Goal: Transaction & Acquisition: Purchase product/service

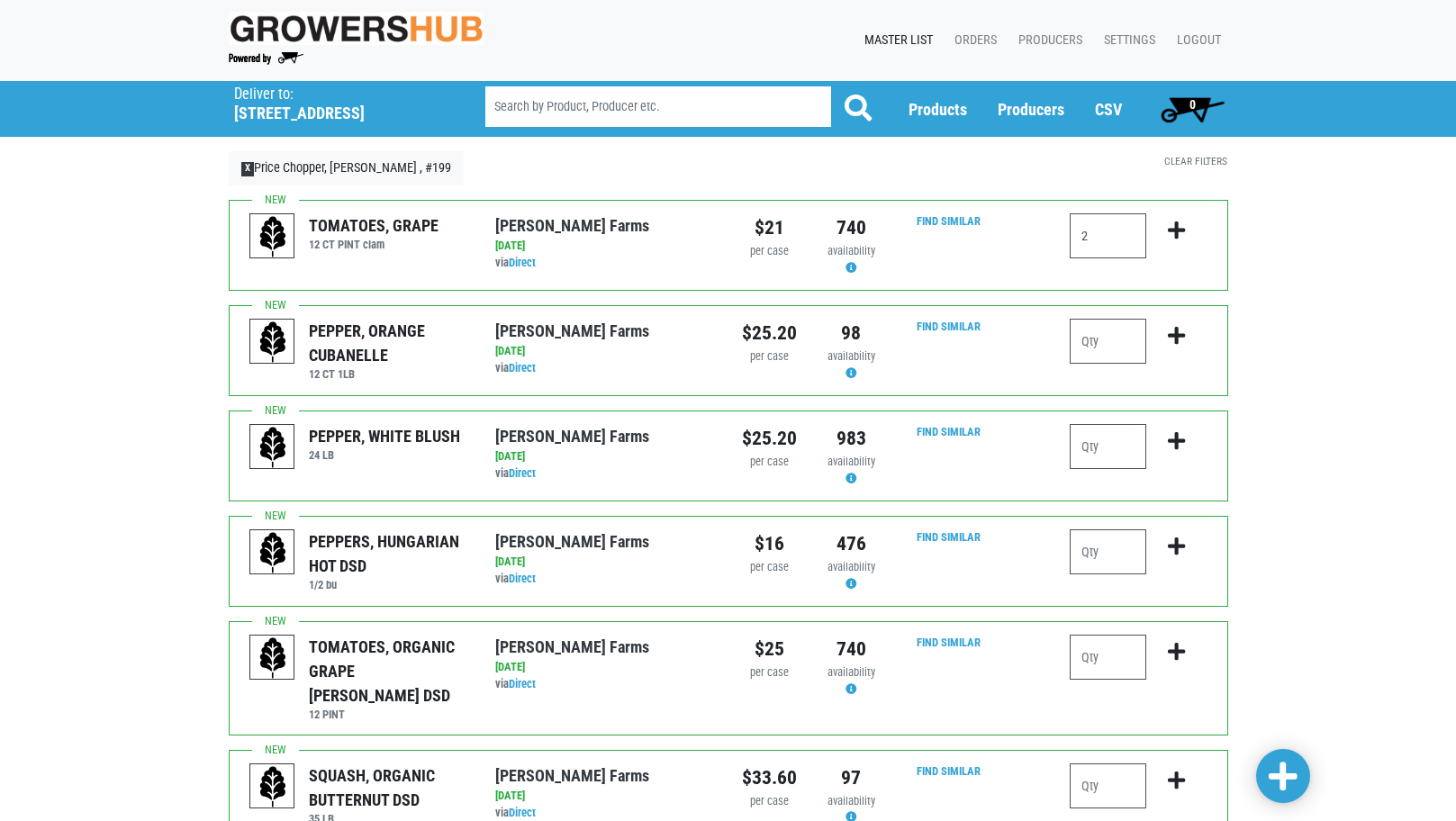
type input "2"
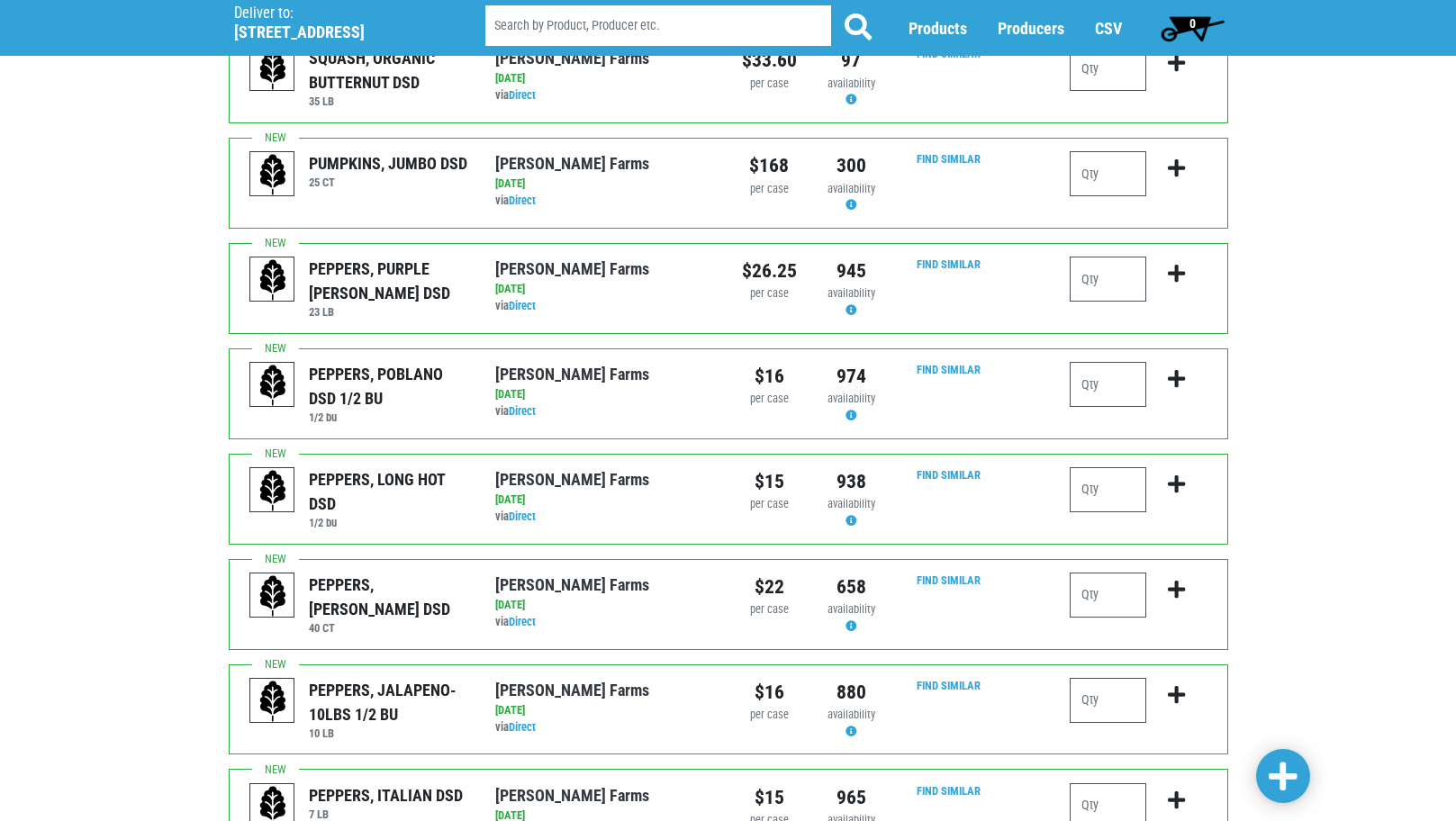
scroll to position [721, 0]
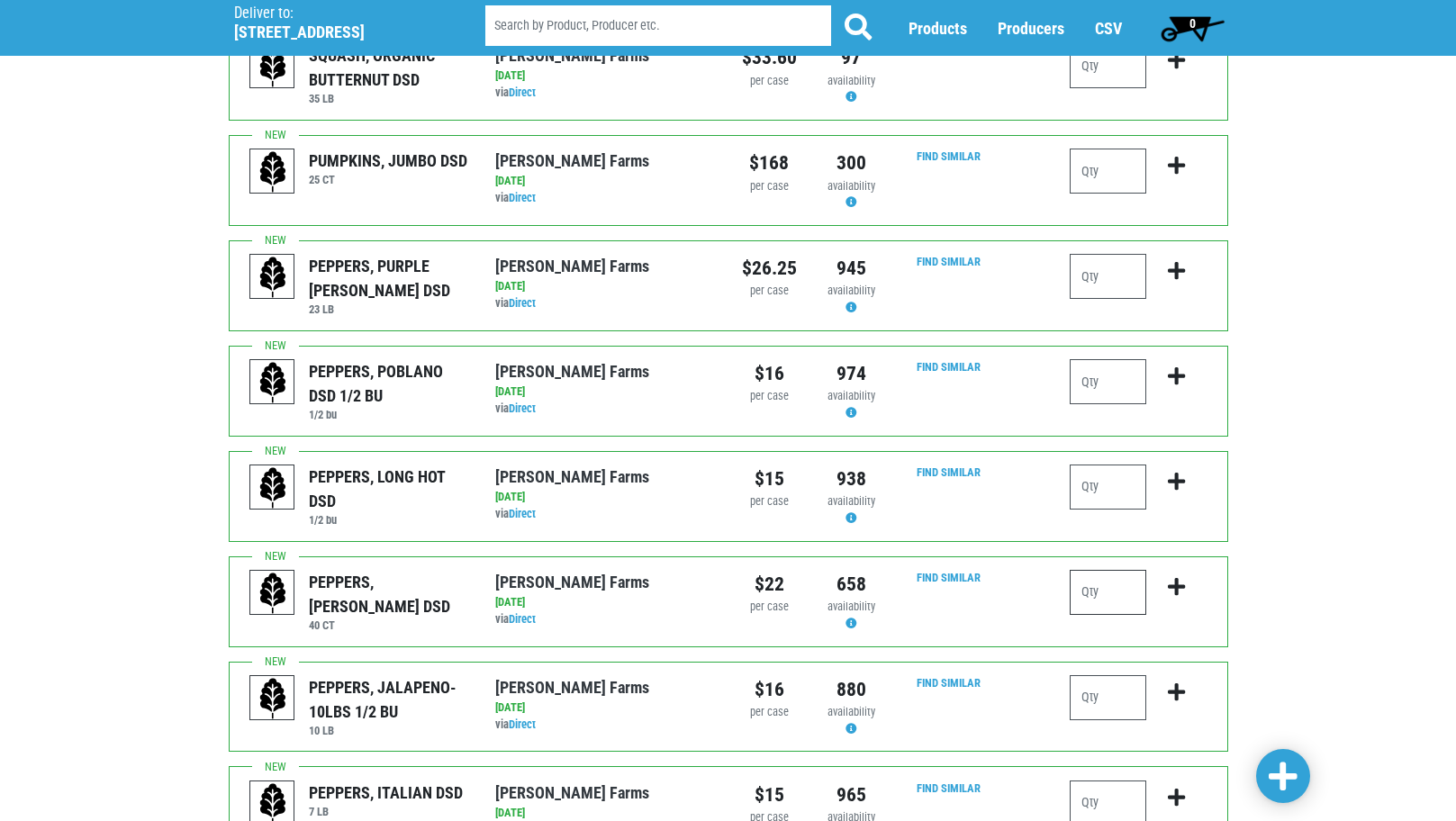
click at [1107, 576] on input "number" at bounding box center [1107, 592] width 76 height 45
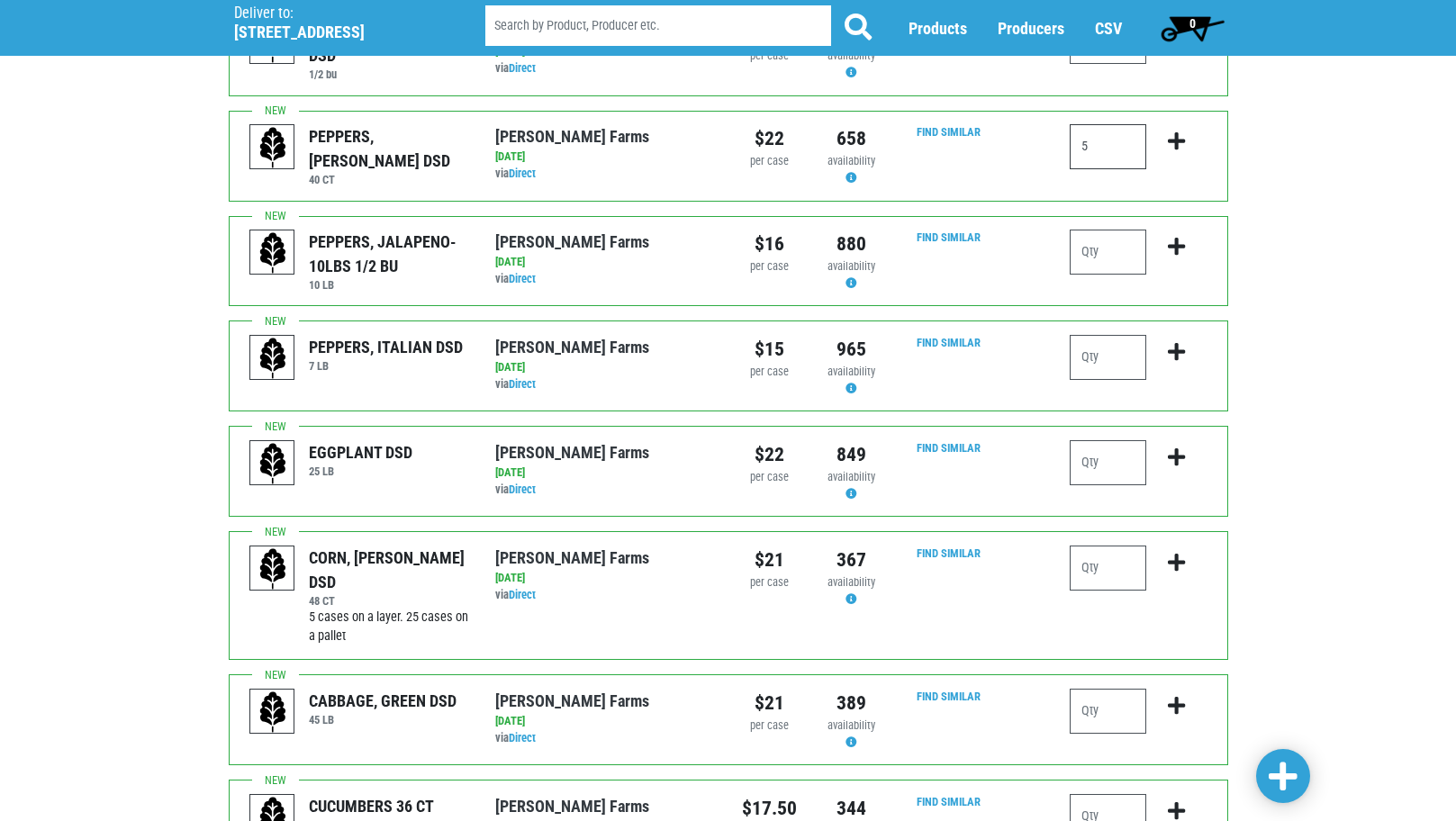
scroll to position [1171, 0]
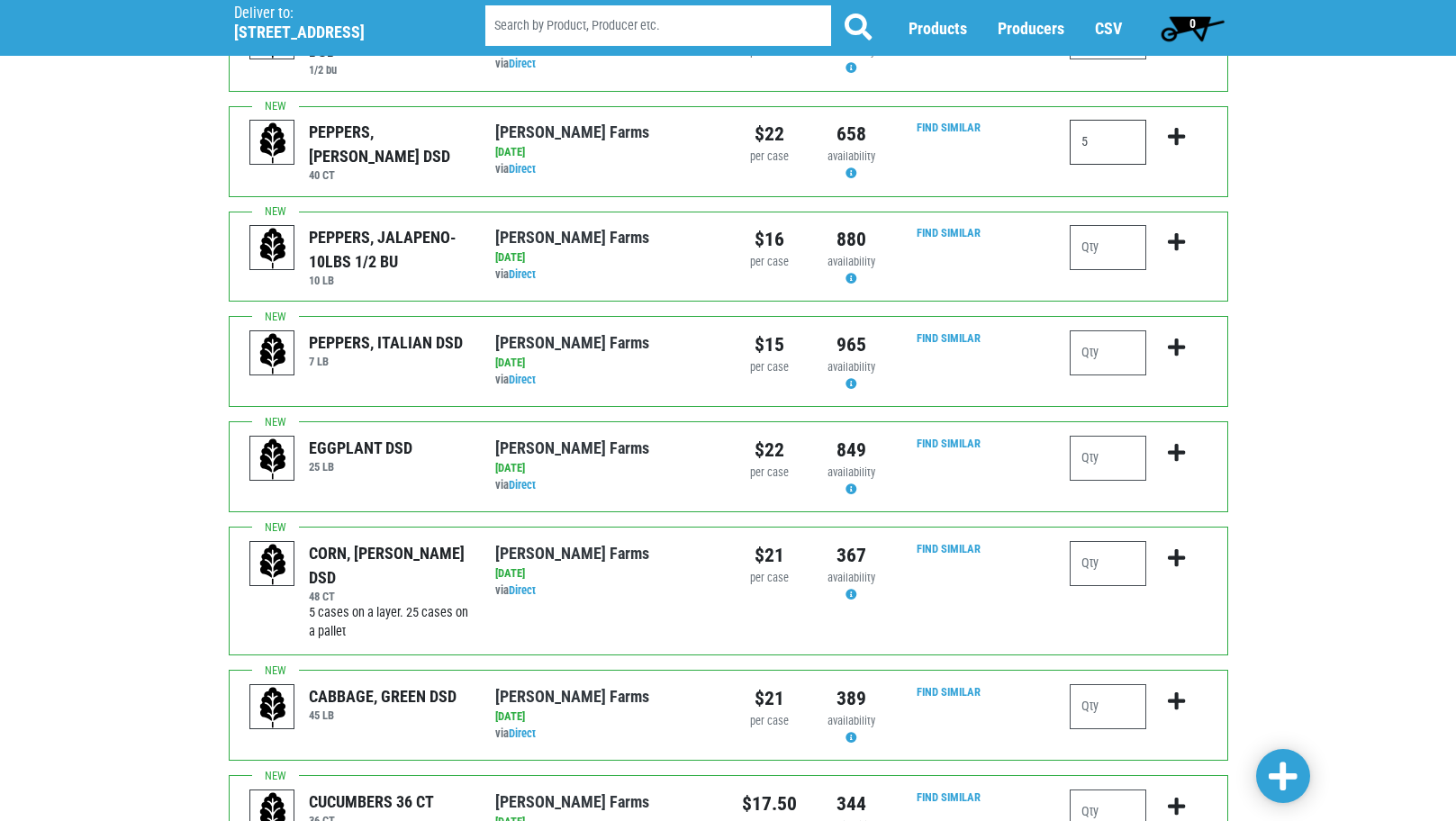
type input "5"
drag, startPoint x: 1086, startPoint y: 539, endPoint x: 1127, endPoint y: 539, distance: 41.0
click at [1108, 541] on input "number" at bounding box center [1107, 563] width 76 height 45
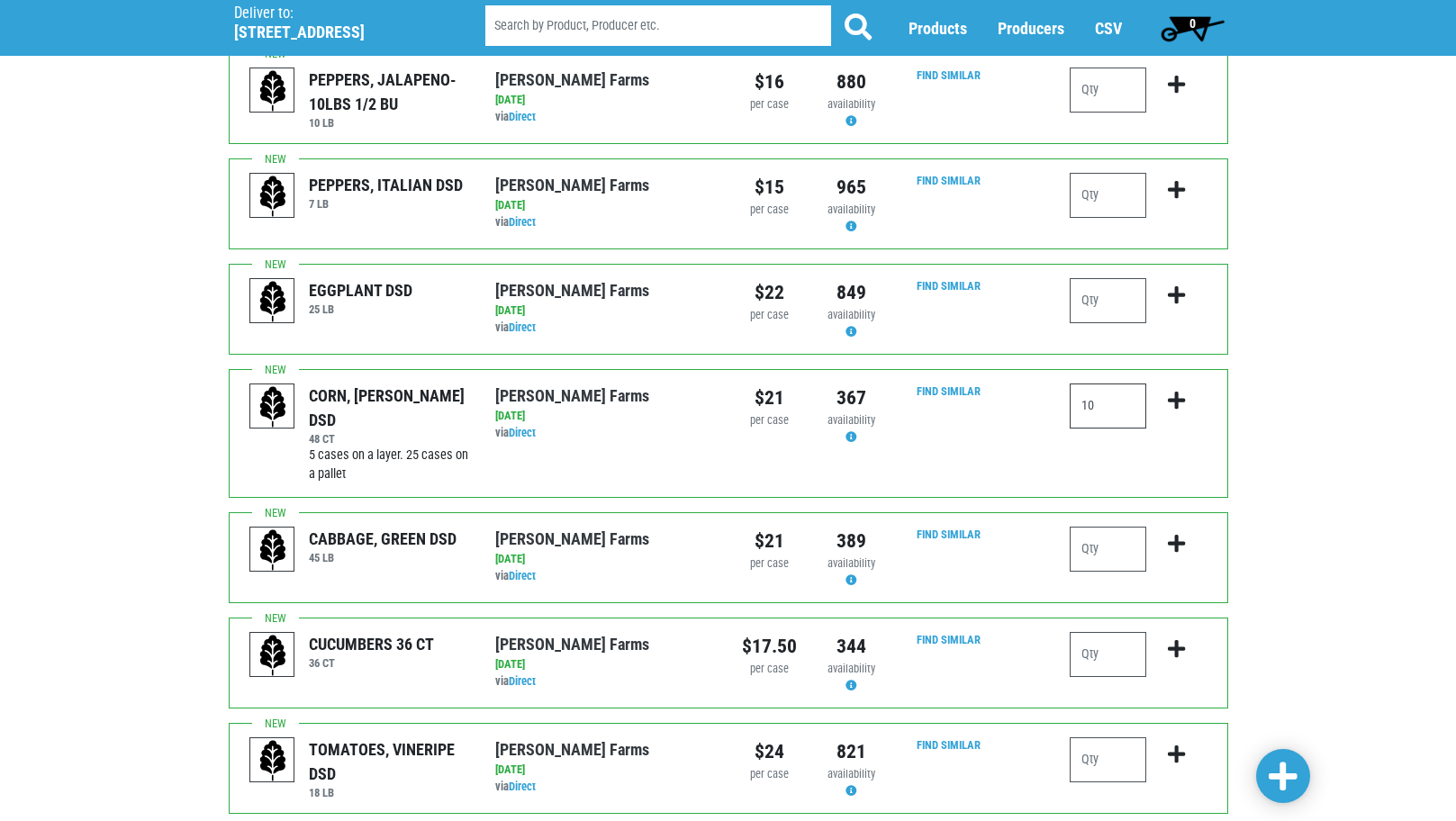
scroll to position [1350, 0]
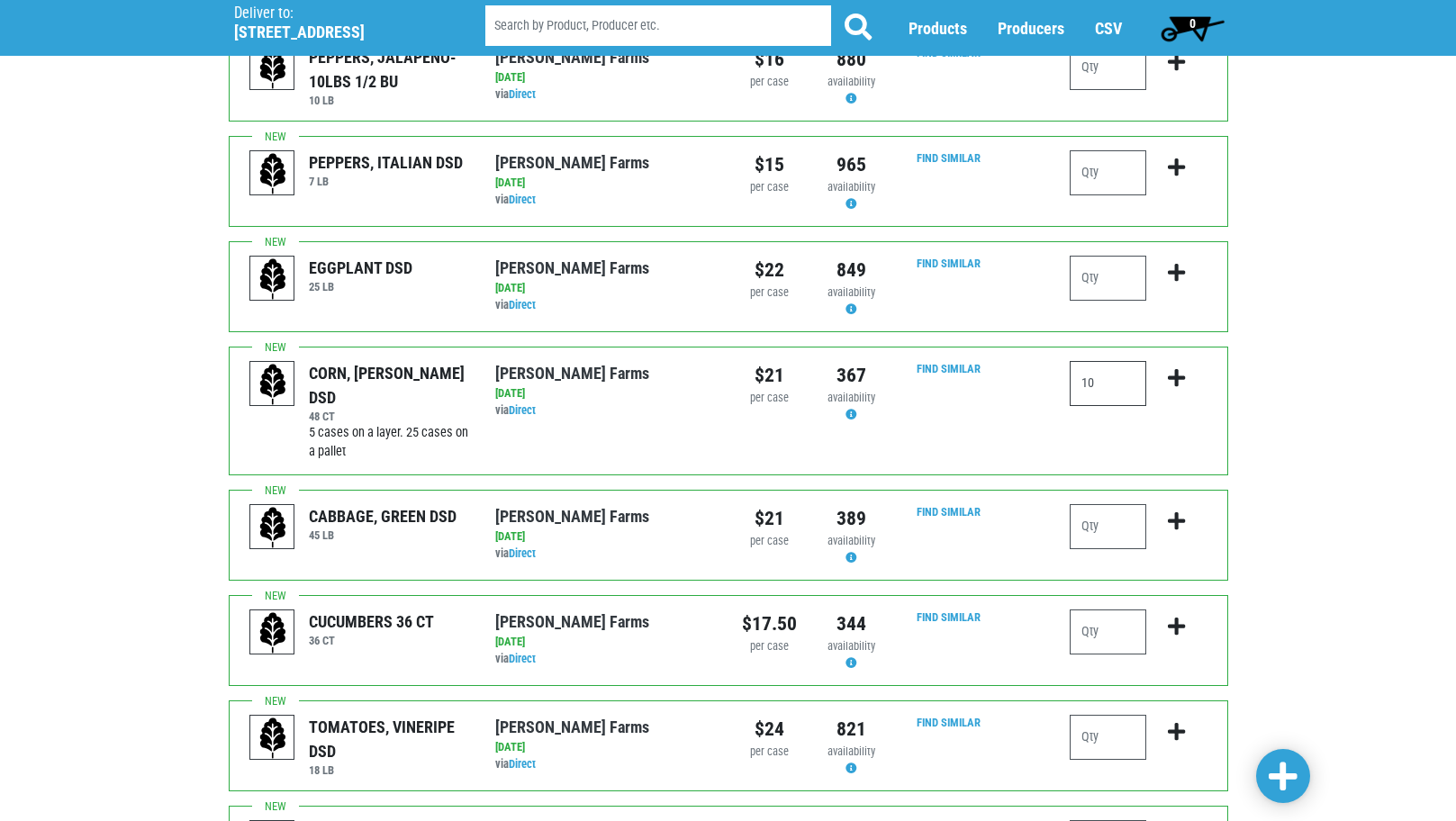
type input "10"
click at [1121, 715] on input "number" at bounding box center [1107, 737] width 76 height 45
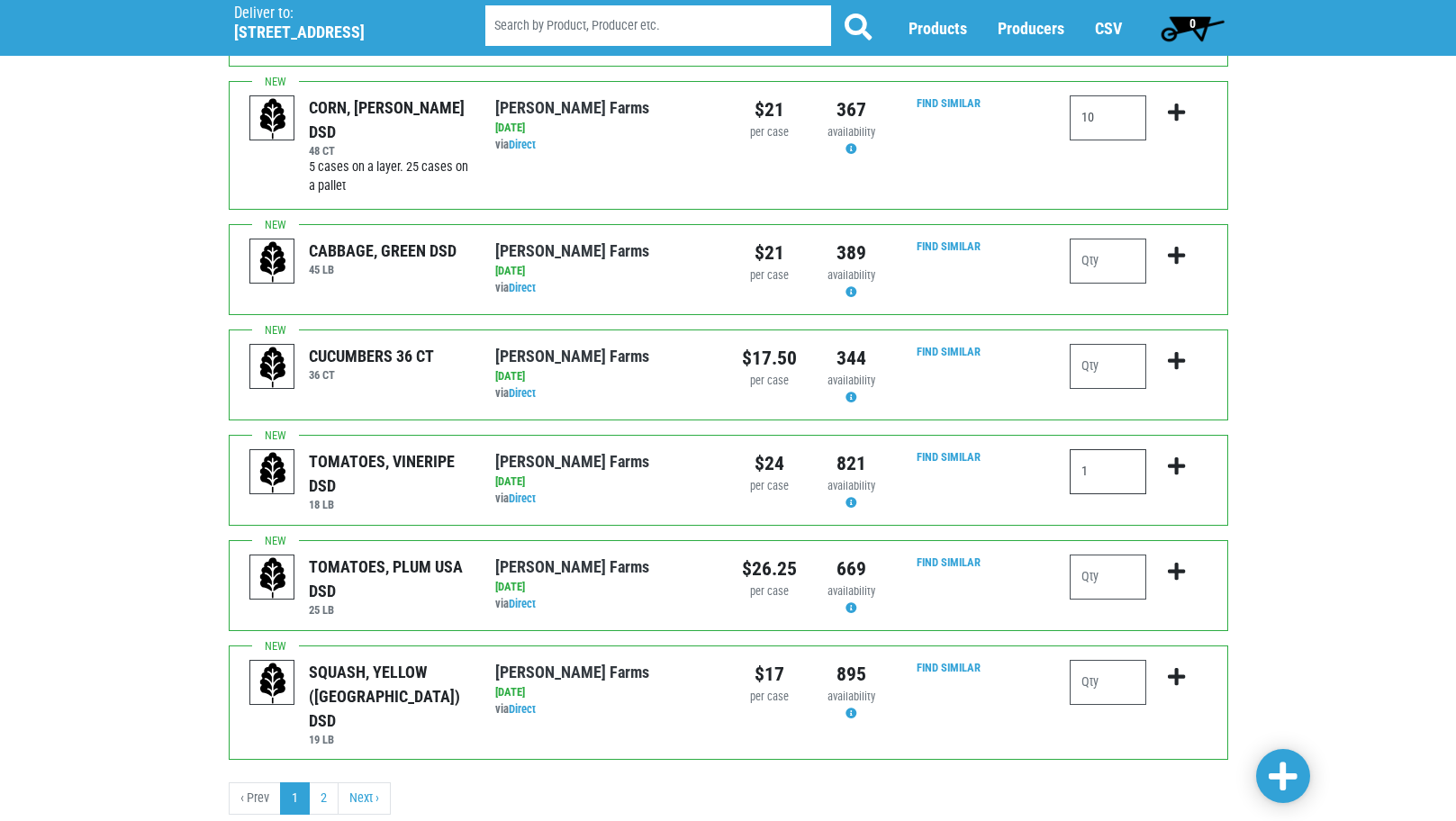
scroll to position [1621, 0]
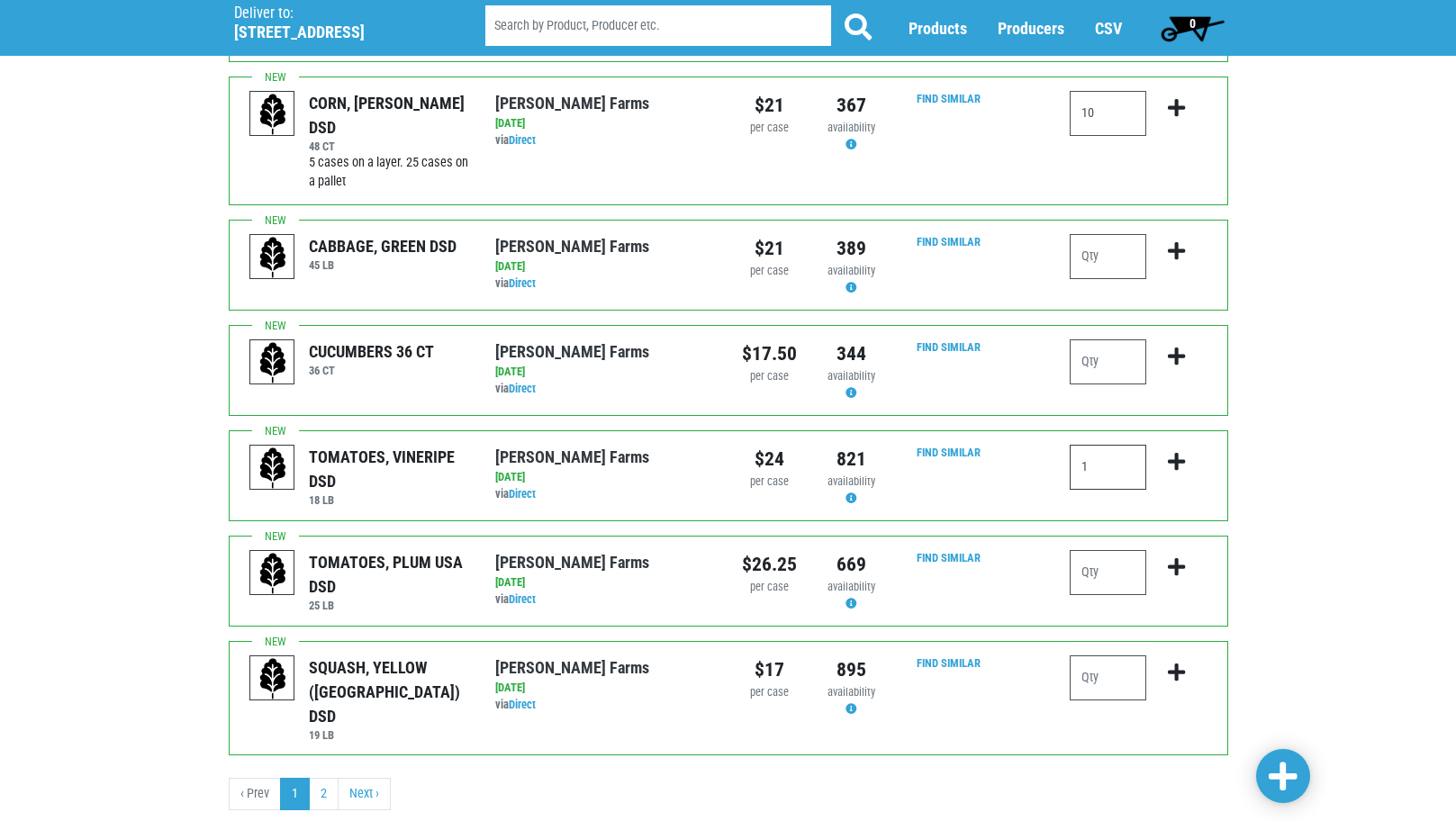
type input "1"
click at [1272, 771] on span at bounding box center [1282, 777] width 29 height 32
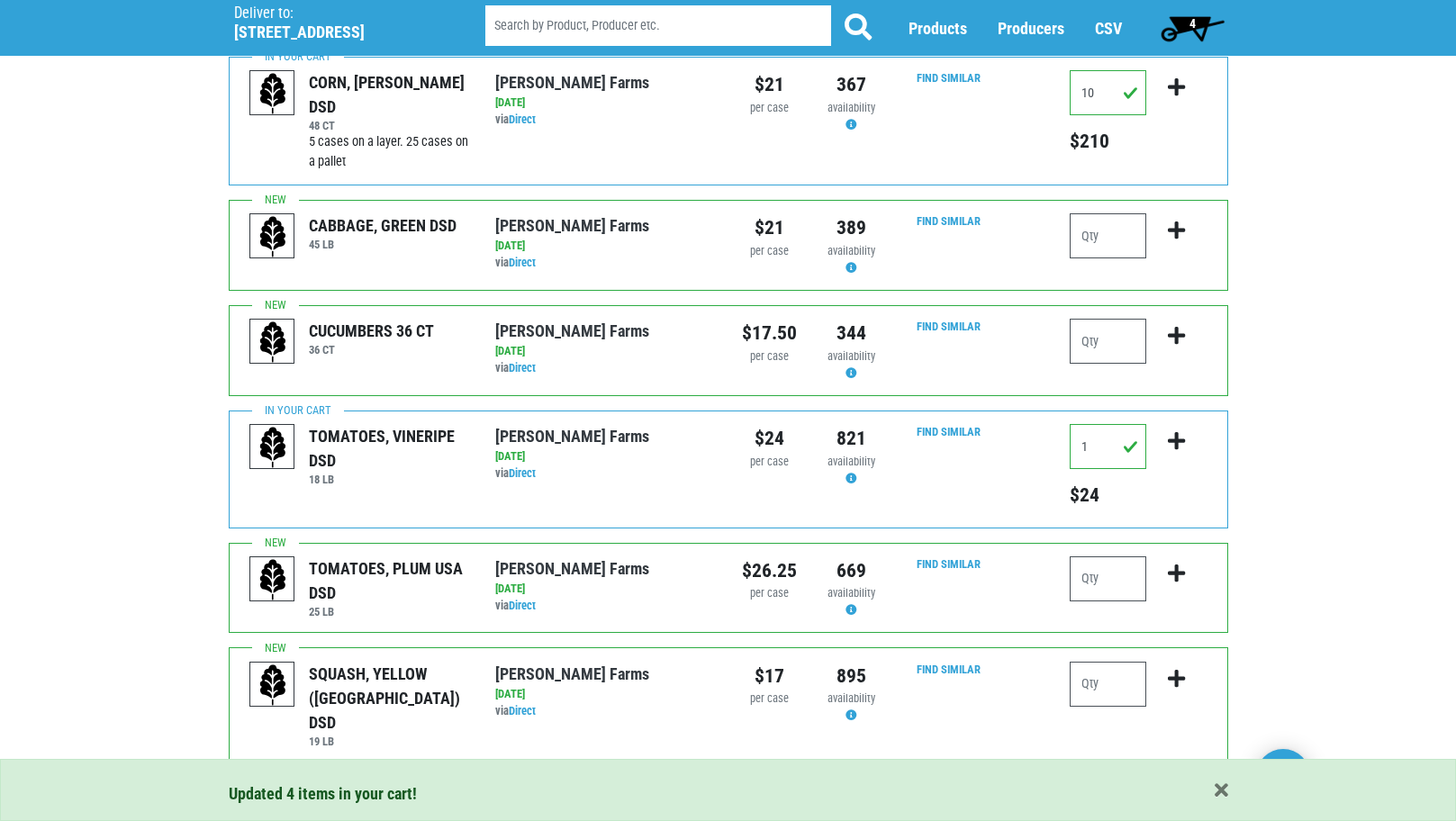
scroll to position [1704, 0]
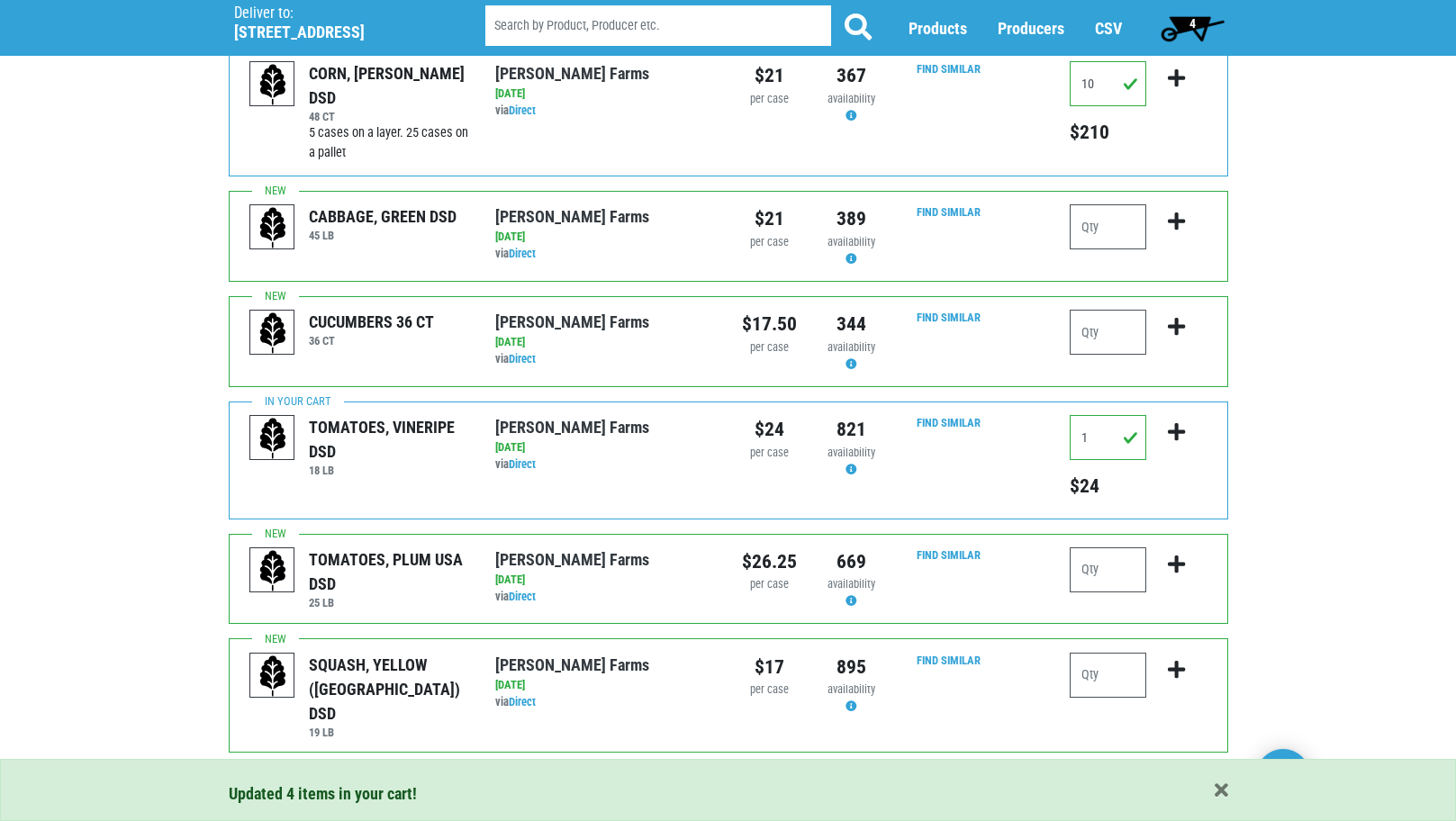
click at [368, 775] on link "Next ›" at bounding box center [364, 791] width 53 height 32
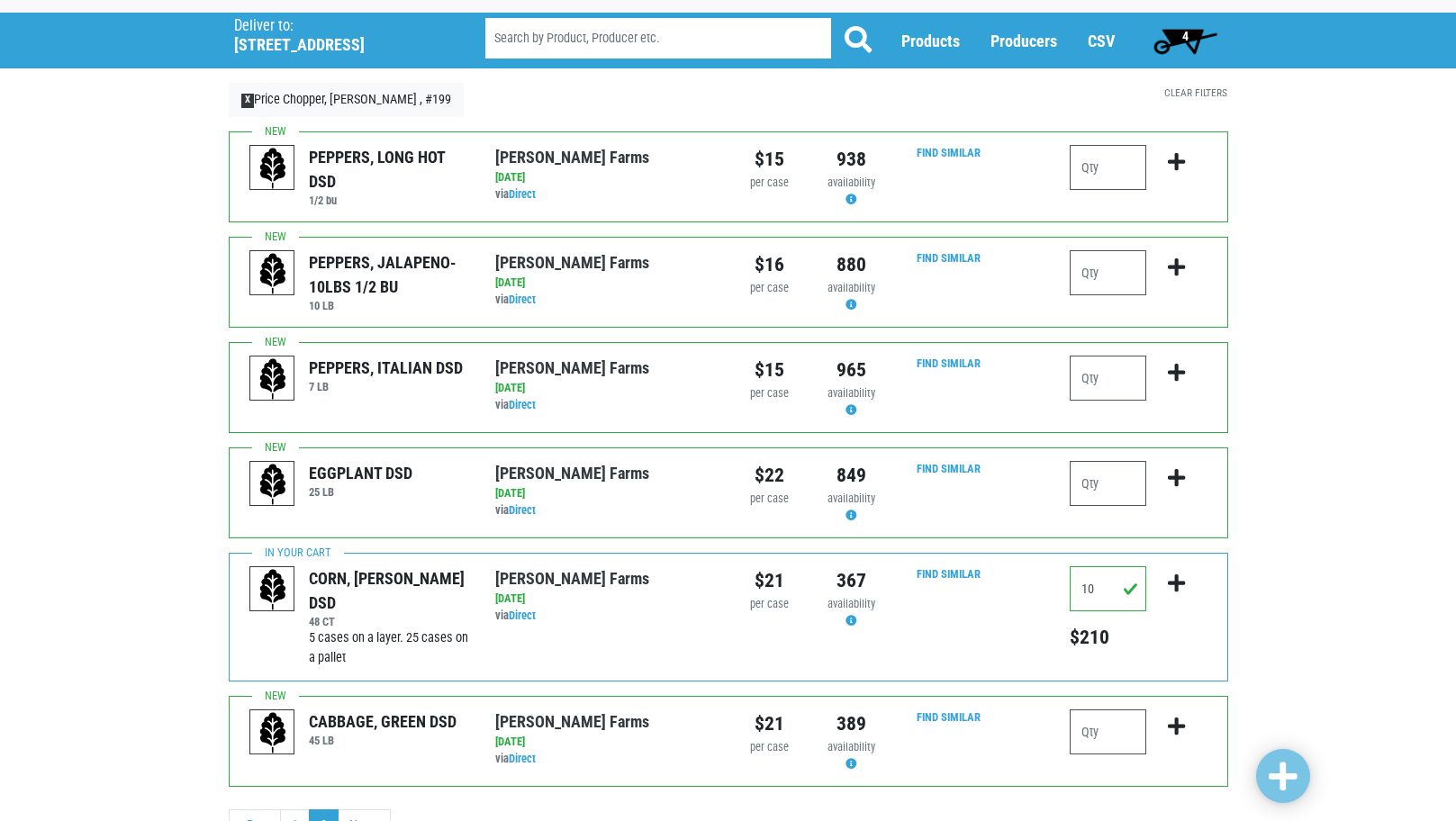
scroll to position [148, 0]
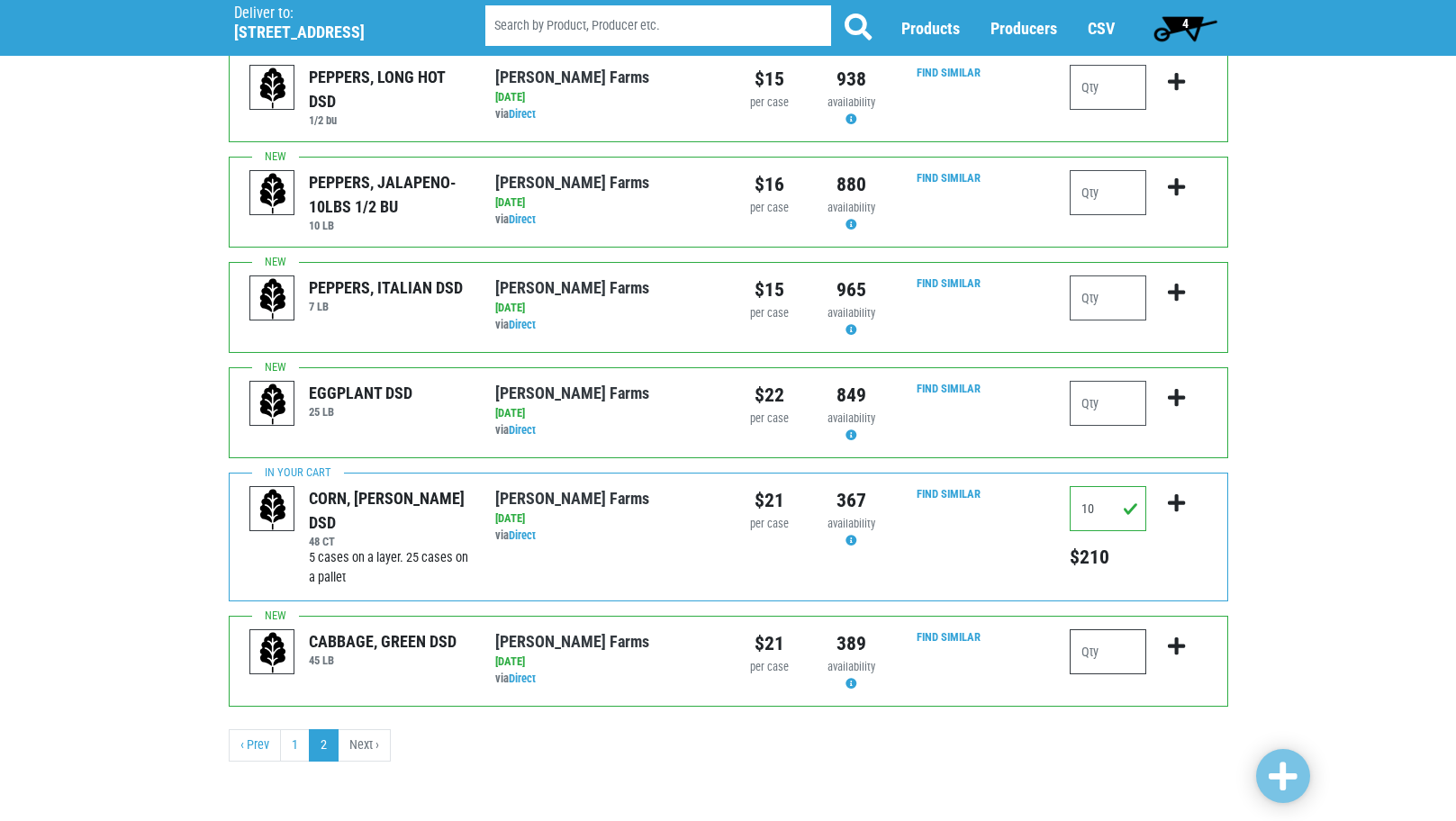
click at [1092, 654] on input "number" at bounding box center [1107, 652] width 76 height 45
type input "1"
click at [292, 744] on link "1" at bounding box center [295, 745] width 29 height 32
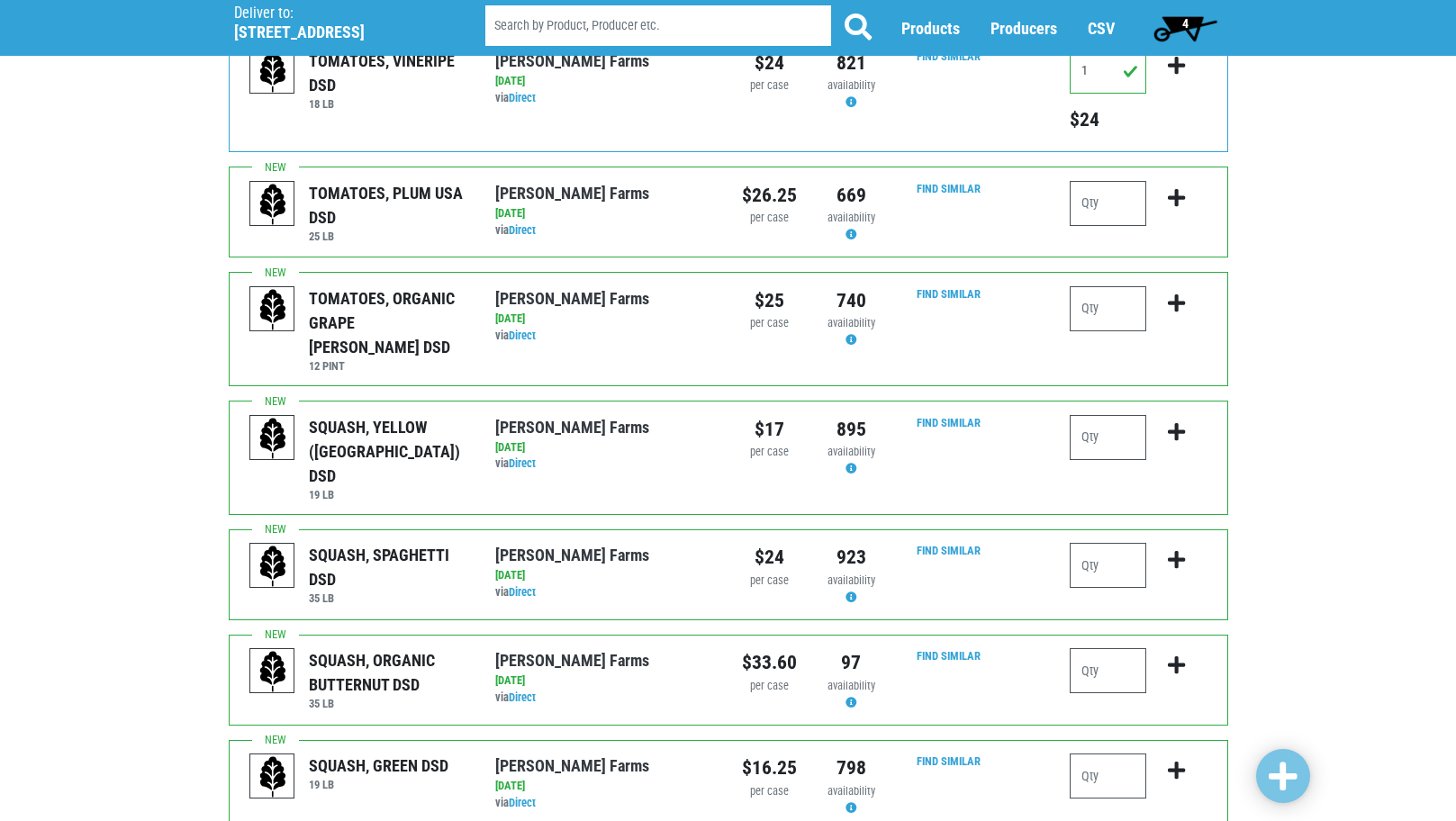
scroll to position [721, 0]
click at [1104, 541] on input "number" at bounding box center [1107, 563] width 76 height 45
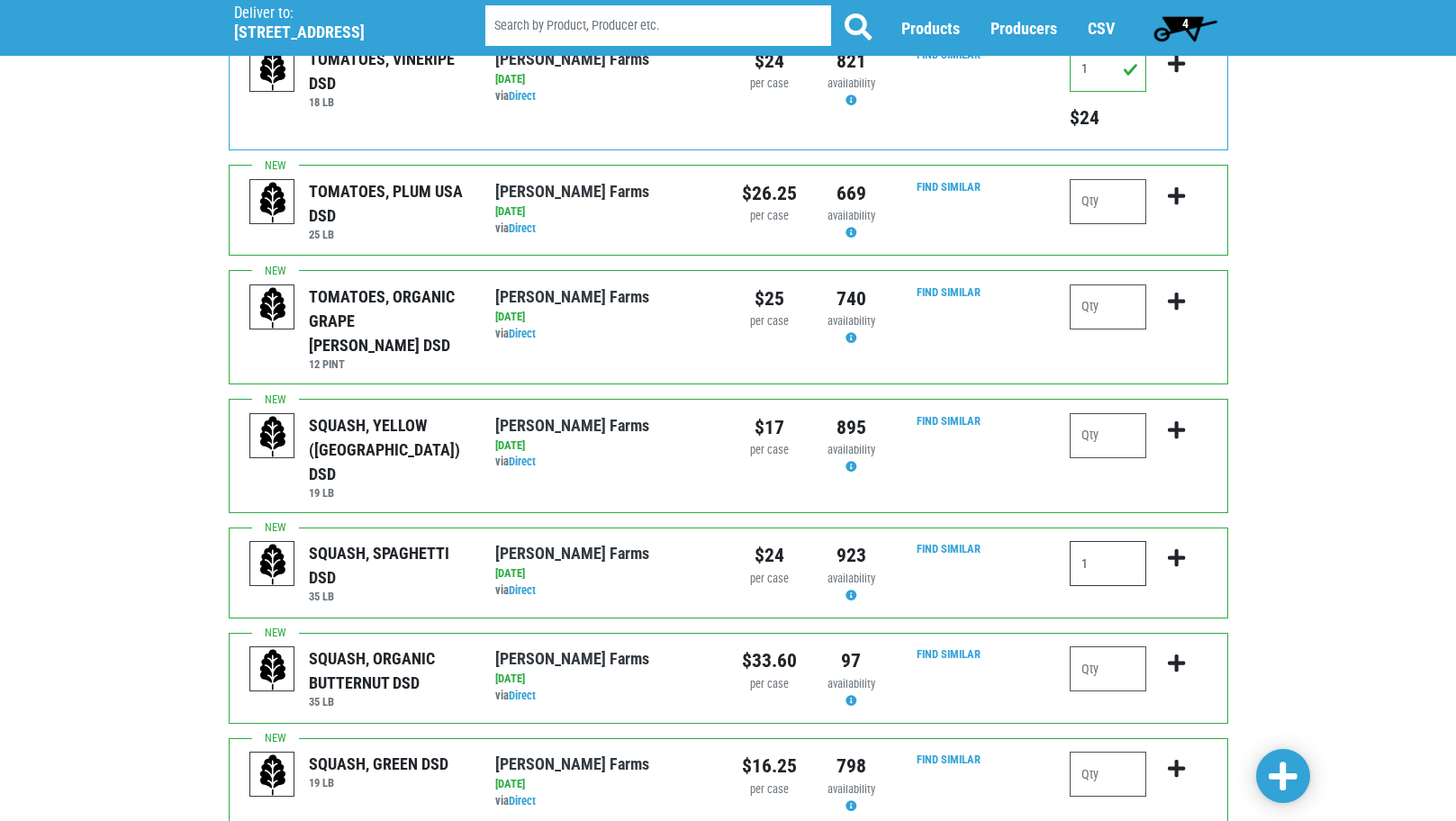
type input "1"
click at [1364, 651] on div "Deliver To Price Chopper, [PERSON_NAME] , #199 ([STREET_ADDRESS][PERSON_NAME]) …" at bounding box center [728, 563] width 1456 height 2407
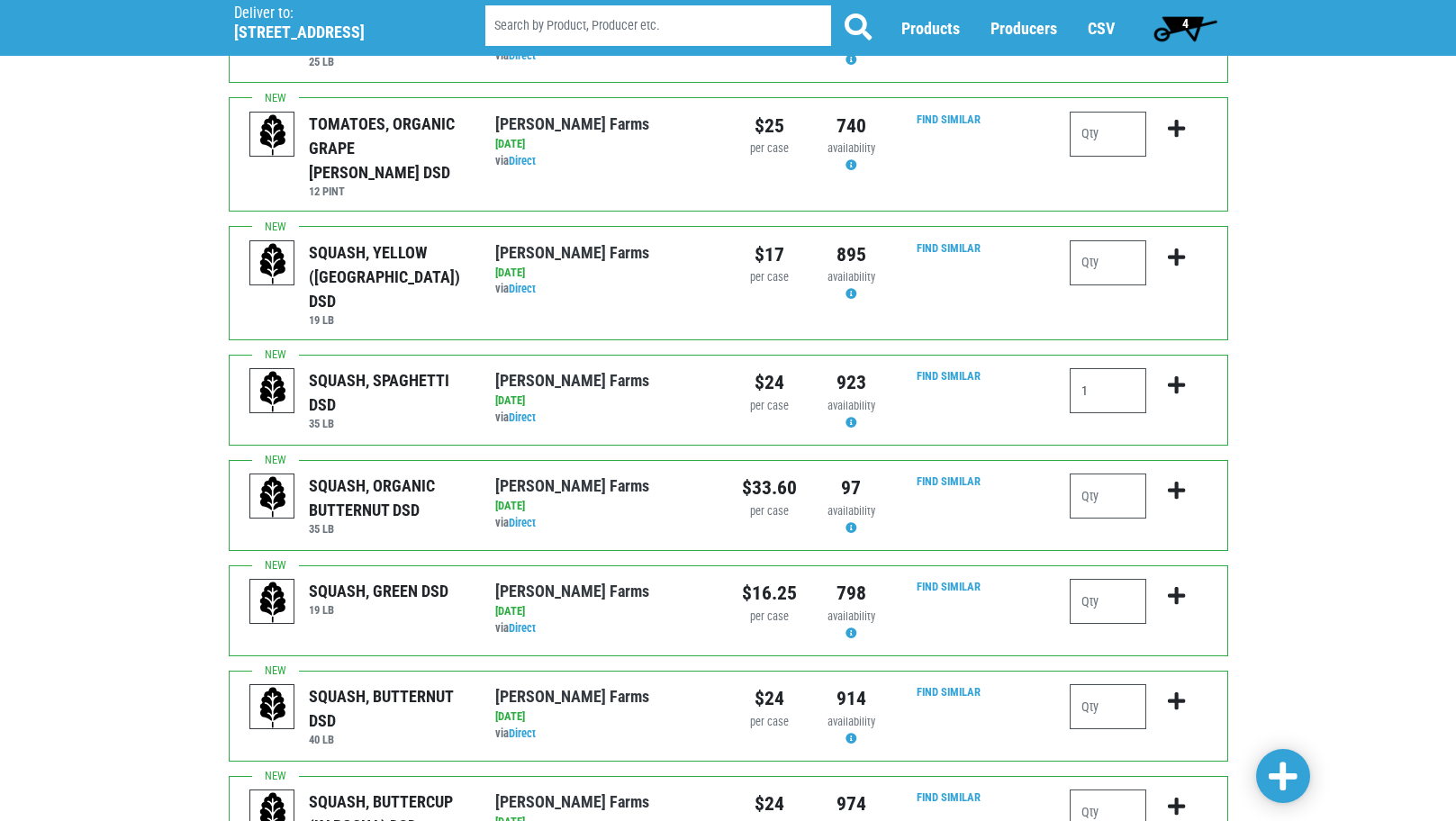
scroll to position [900, 0]
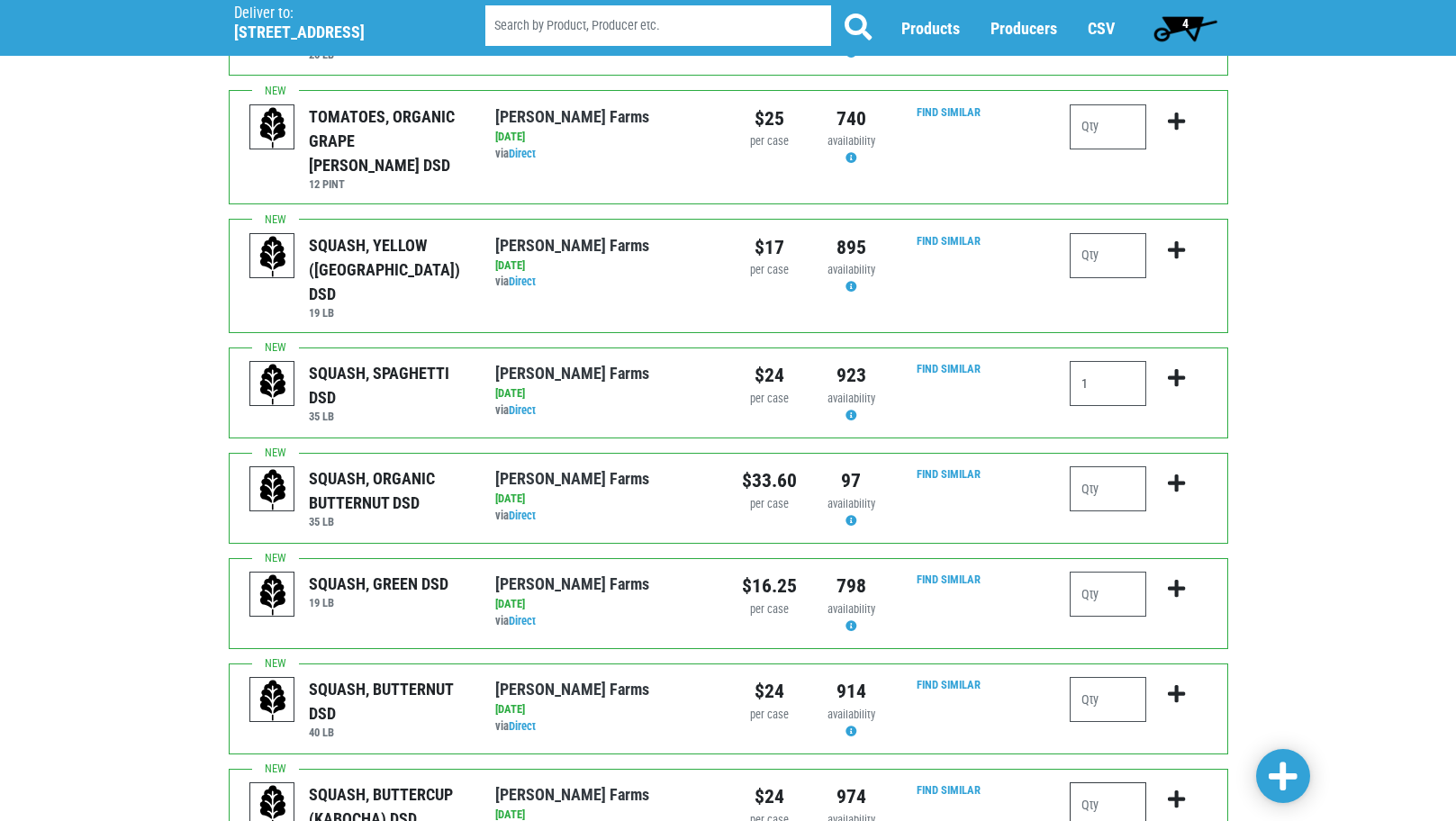
click at [1099, 782] on input "number" at bounding box center [1107, 804] width 76 height 45
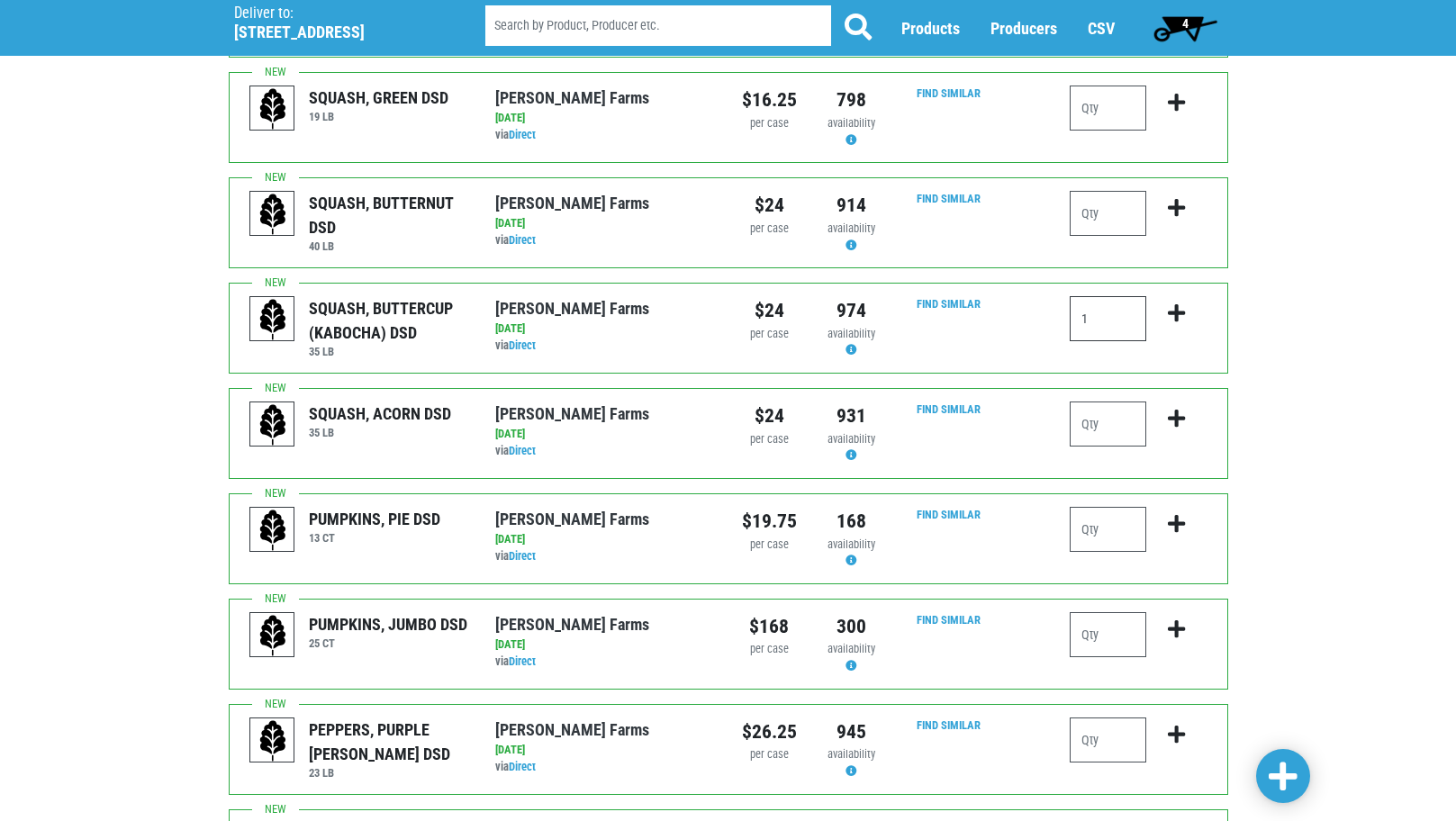
scroll to position [1261, 0]
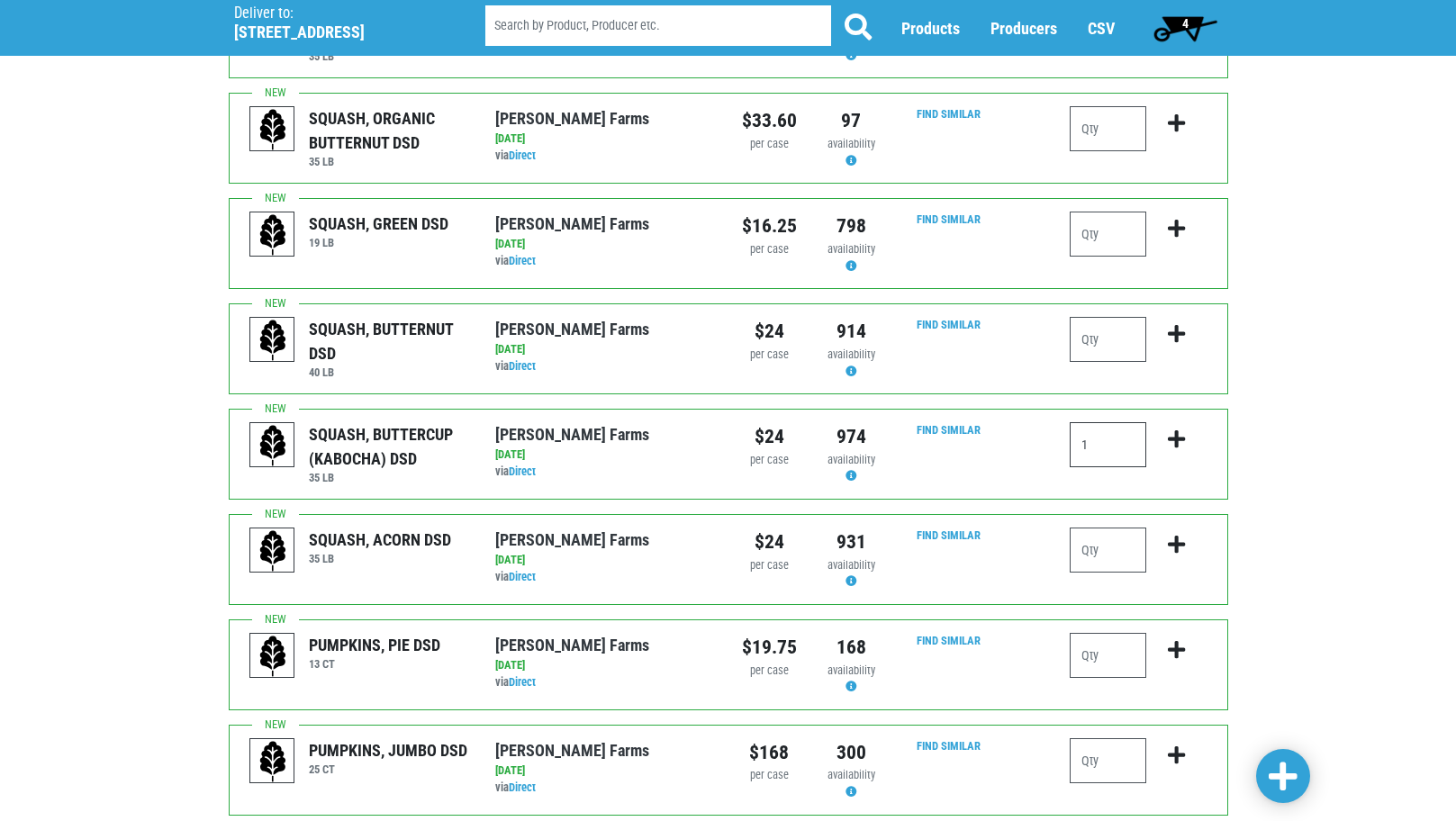
type input "1"
click at [1104, 527] on input "number" at bounding box center [1107, 549] width 76 height 45
type input "1"
click at [1086, 317] on input "number" at bounding box center [1107, 339] width 76 height 45
type input "1"
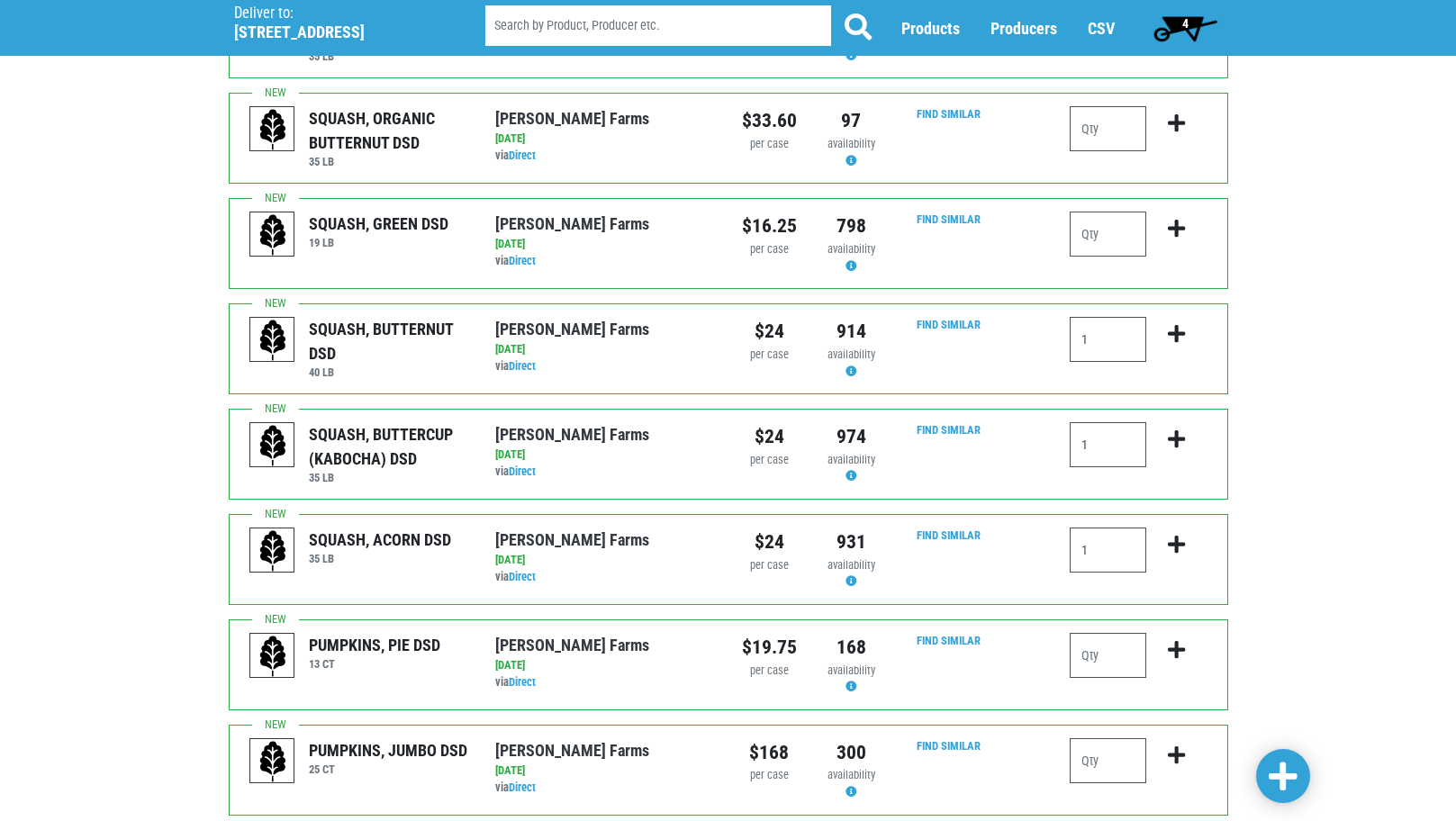
click at [1278, 772] on span at bounding box center [1282, 777] width 29 height 32
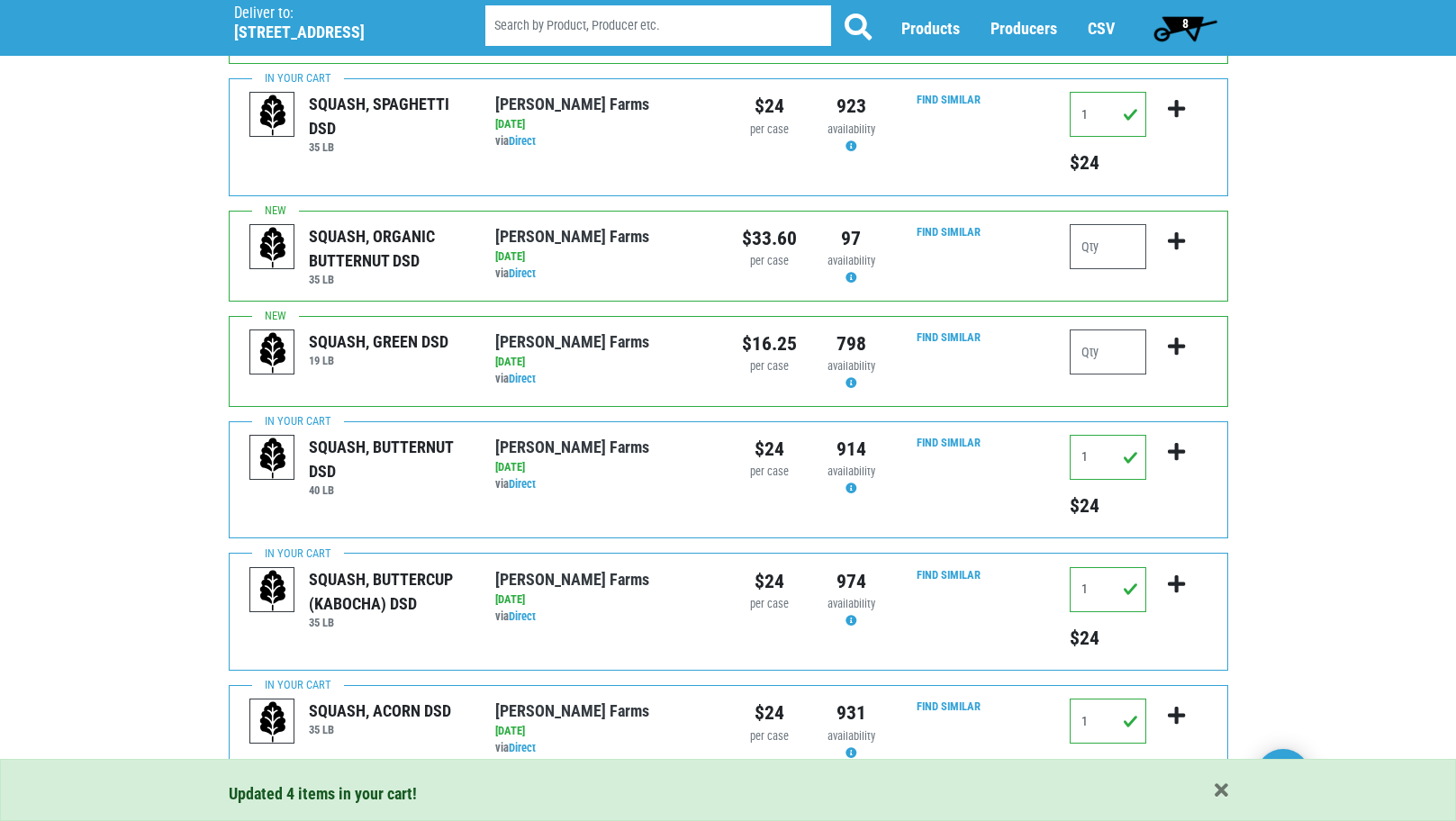
scroll to position [990, 0]
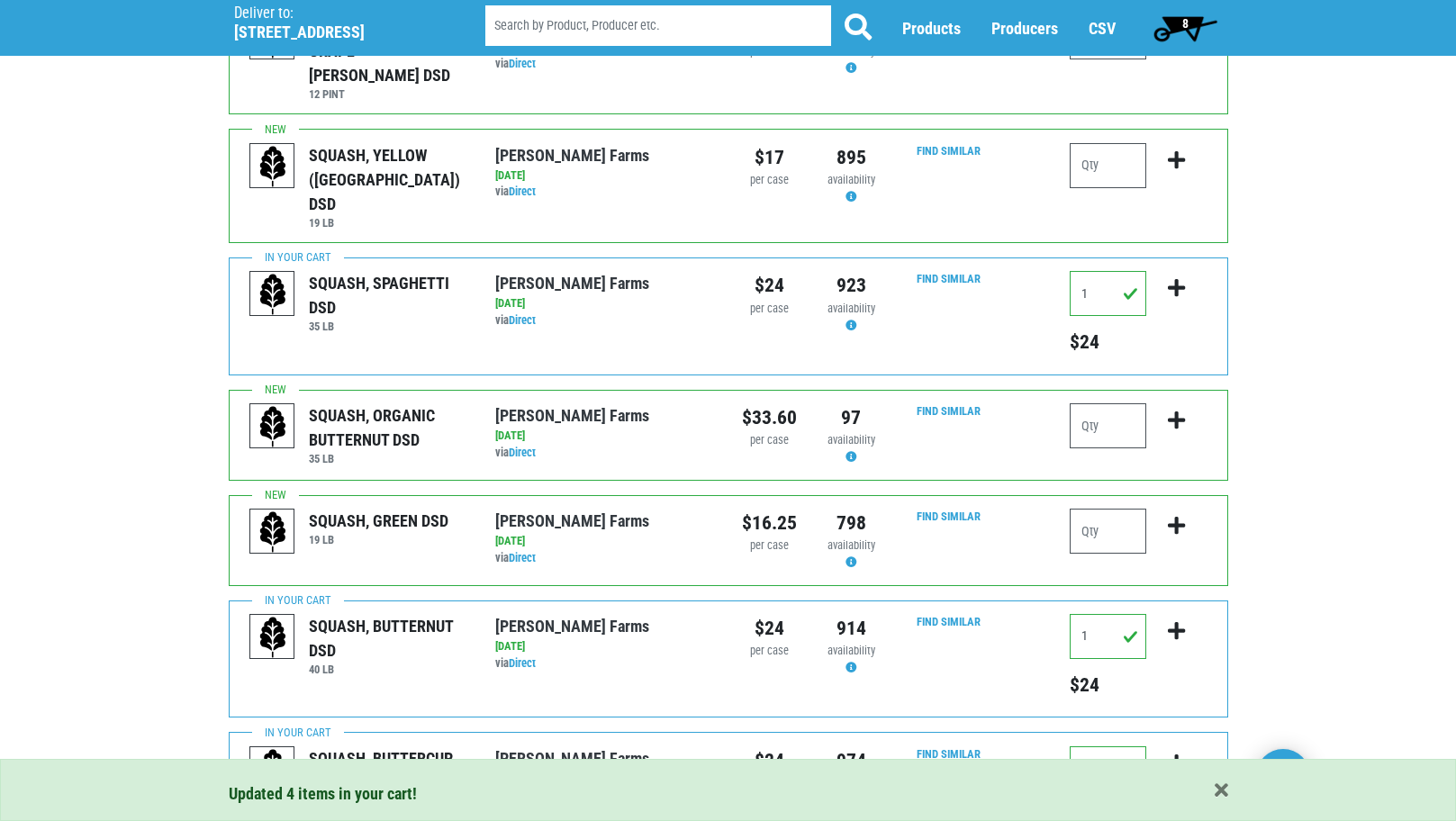
click at [1184, 27] on span "8" at bounding box center [1184, 24] width 6 height 15
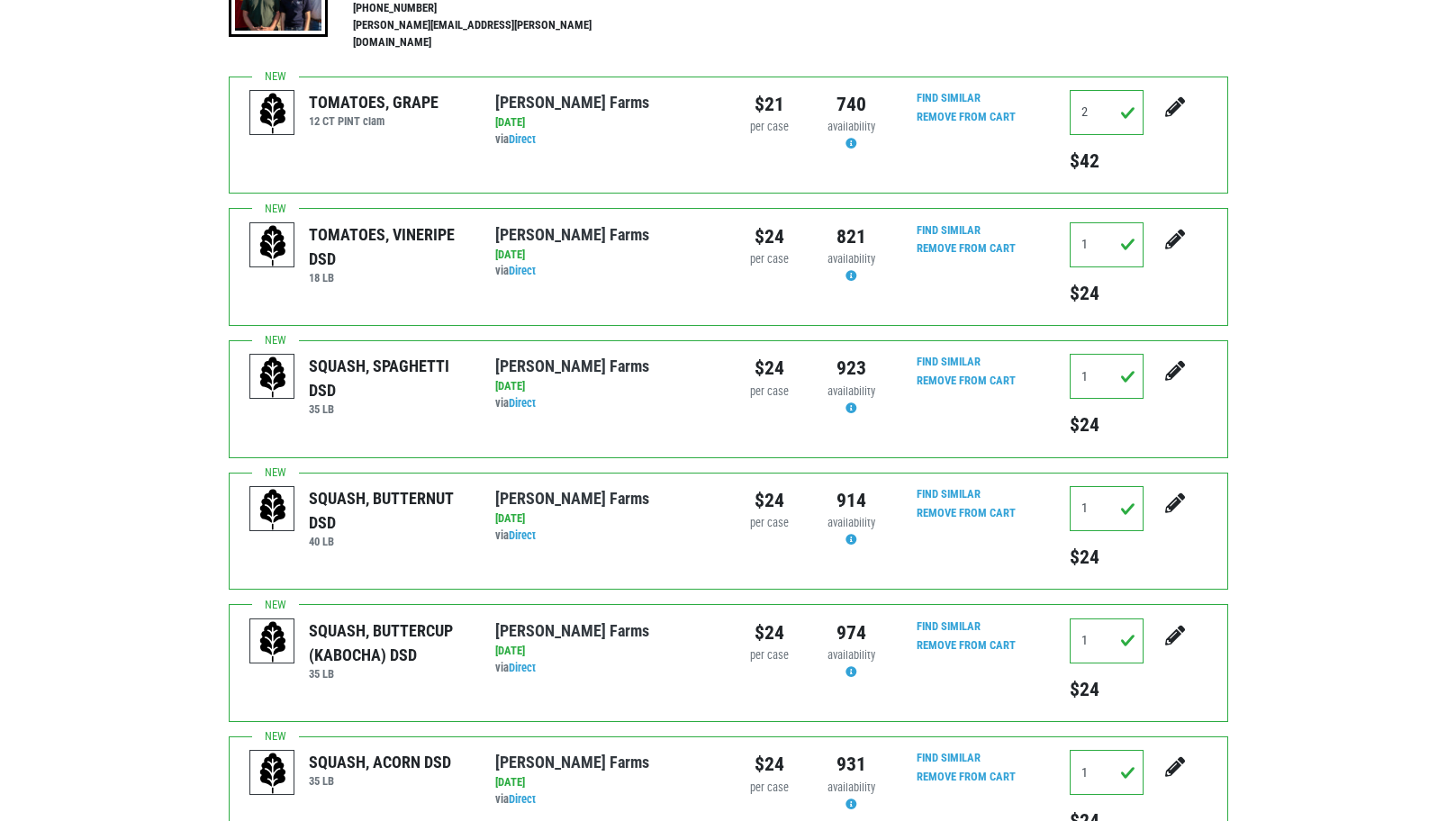
scroll to position [158, 0]
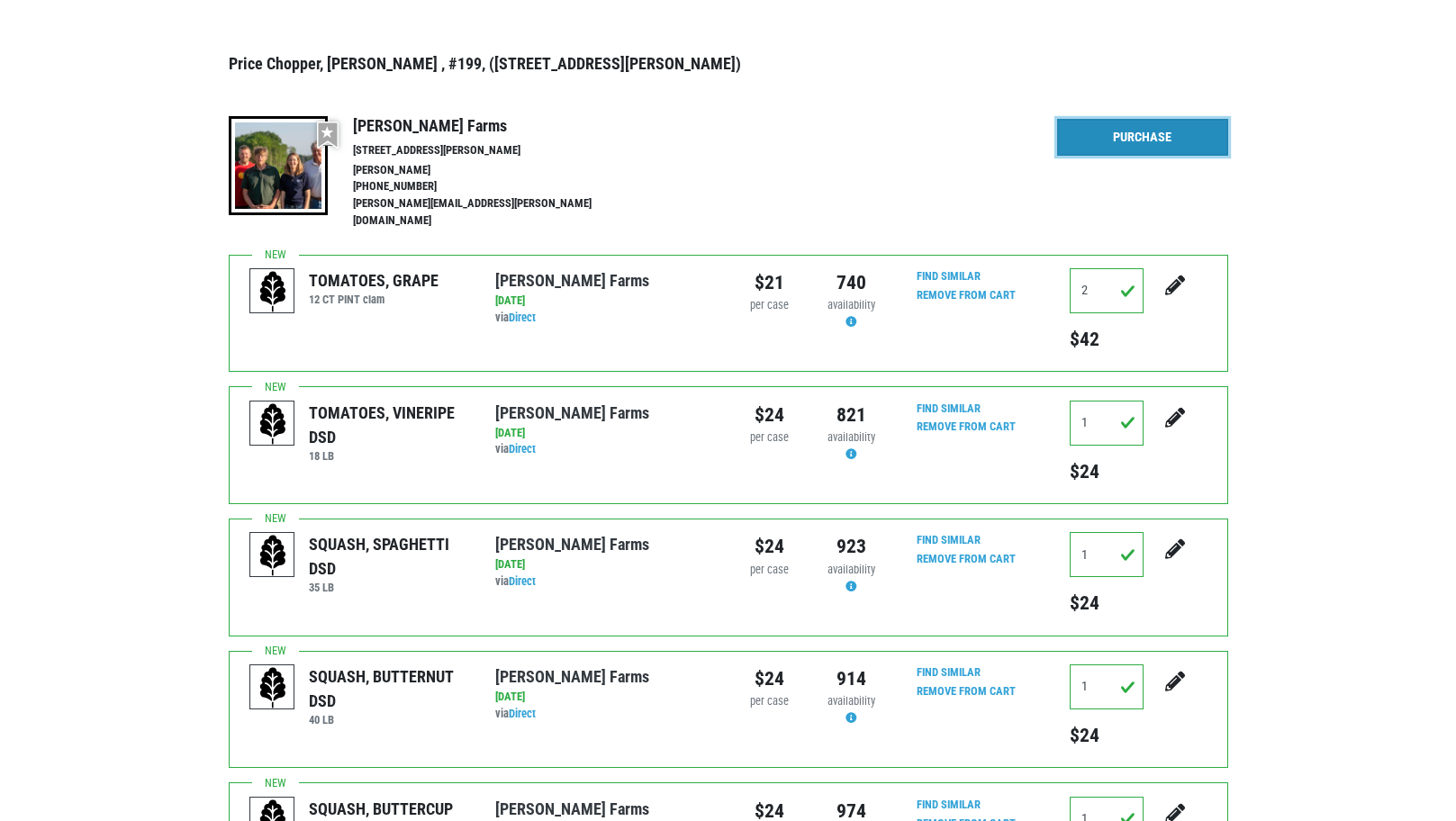
click at [1142, 136] on link "Purchase" at bounding box center [1143, 137] width 171 height 38
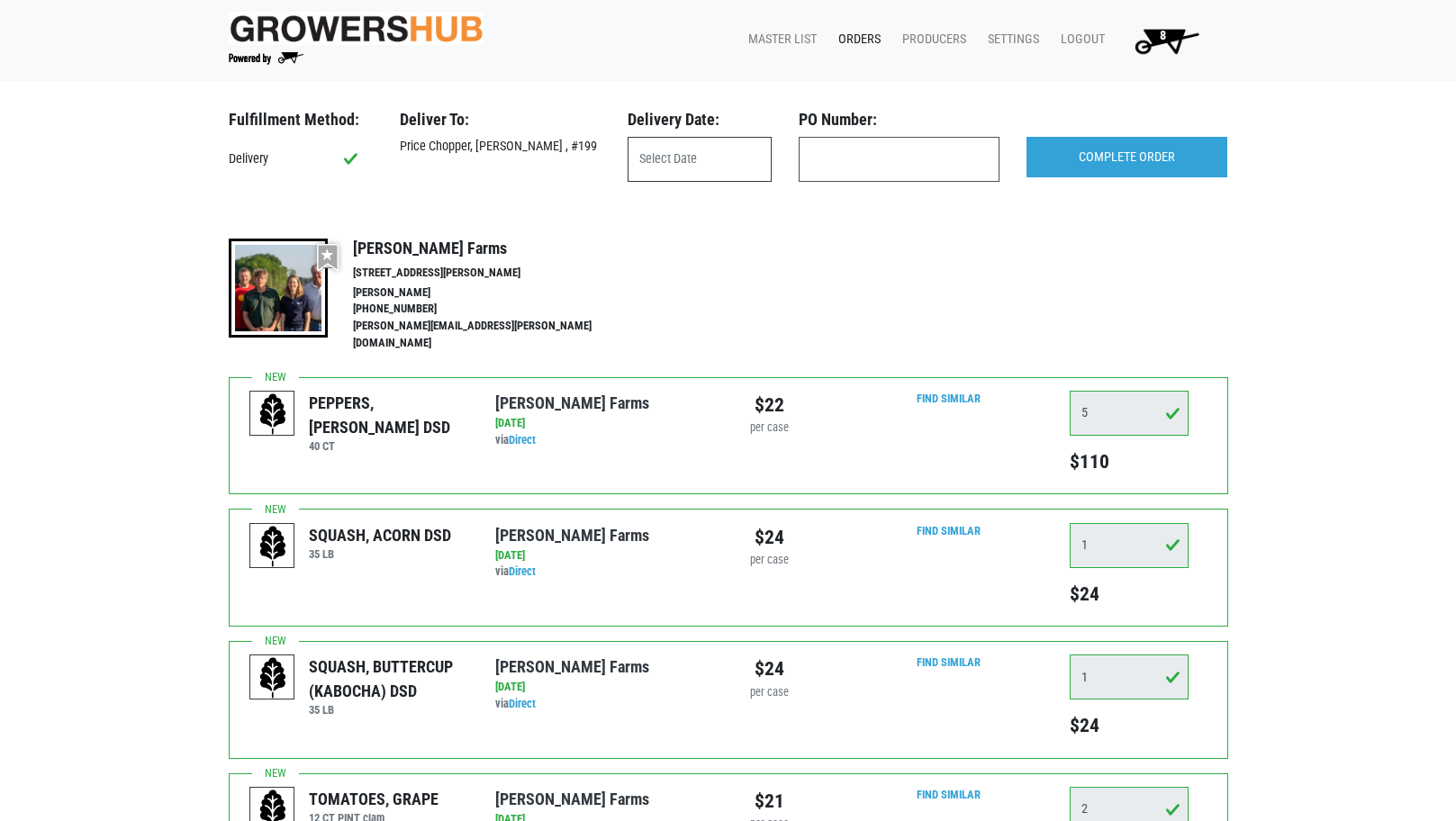
click at [684, 143] on input "text" at bounding box center [699, 159] width 144 height 45
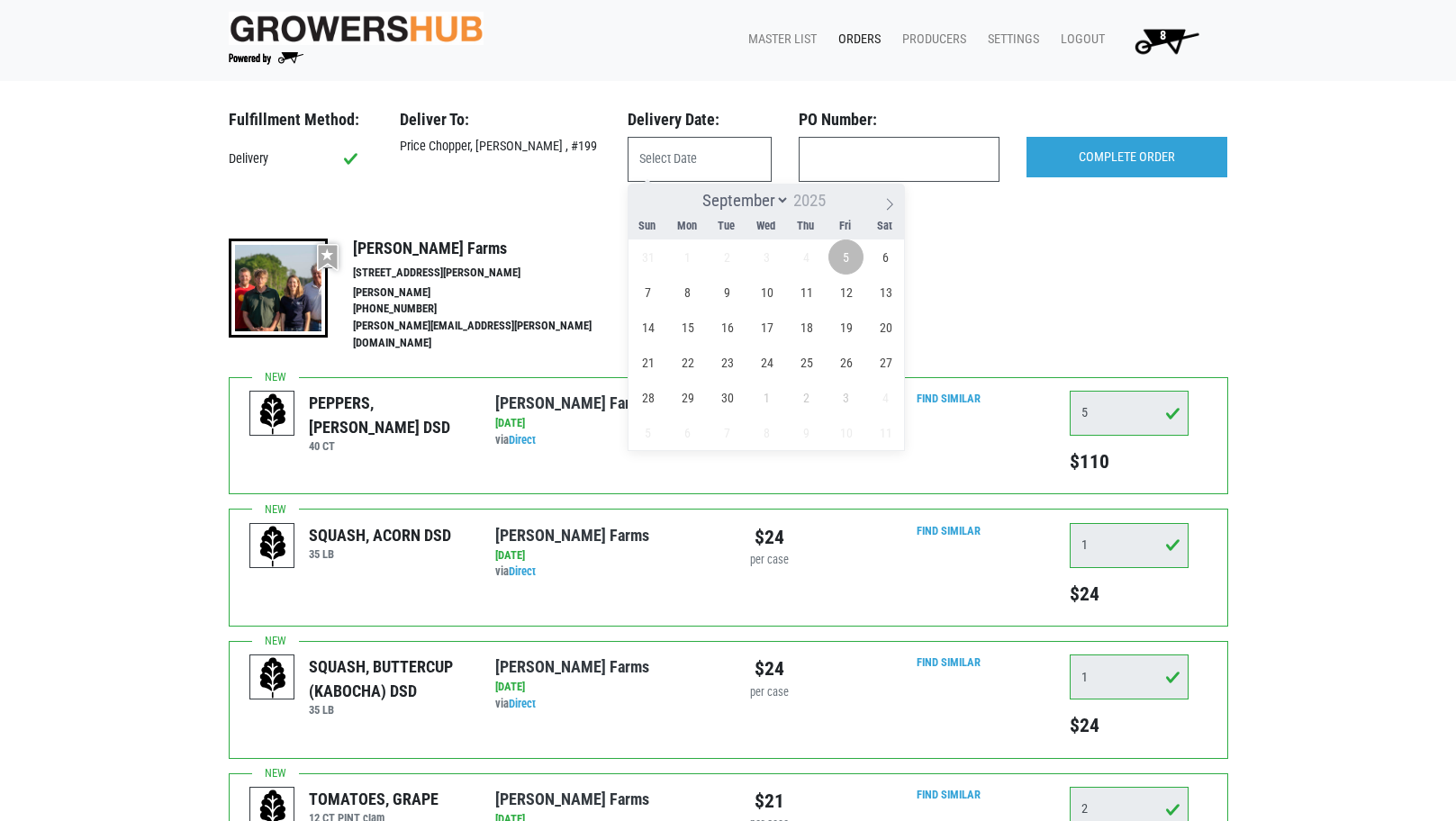
click at [844, 257] on span "5" at bounding box center [846, 257] width 35 height 35
type input "[DATE]"
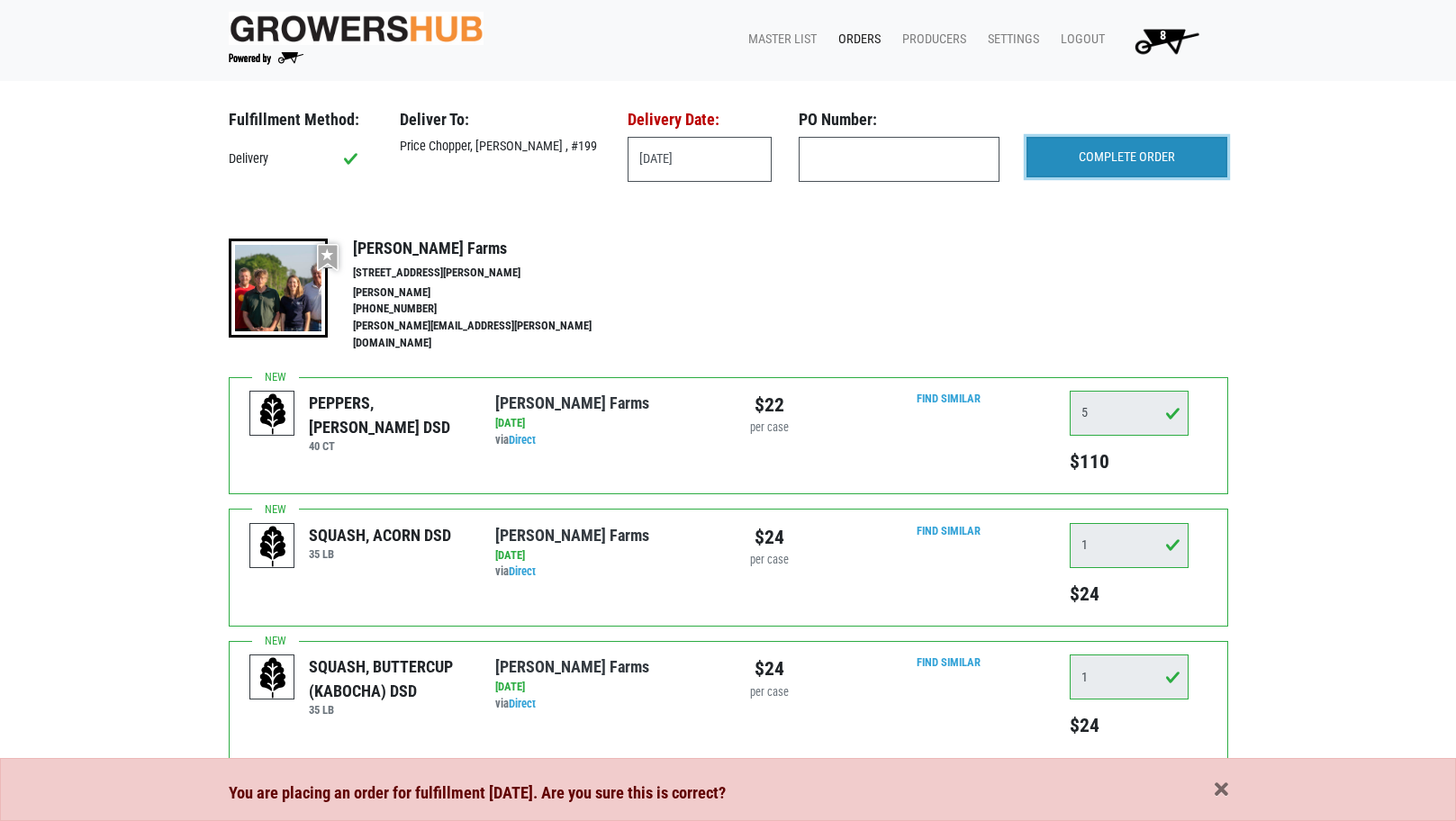
click at [1131, 145] on input "COMPLETE ORDER" at bounding box center [1127, 157] width 201 height 41
click at [1225, 792] on span "button" at bounding box center [1221, 791] width 14 height 20
